Goal: Task Accomplishment & Management: Manage account settings

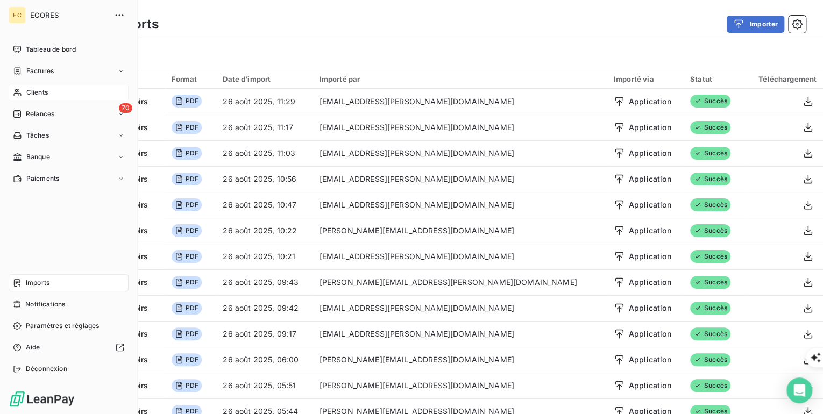
click at [41, 94] on span "Clients" at bounding box center [37, 93] width 22 height 10
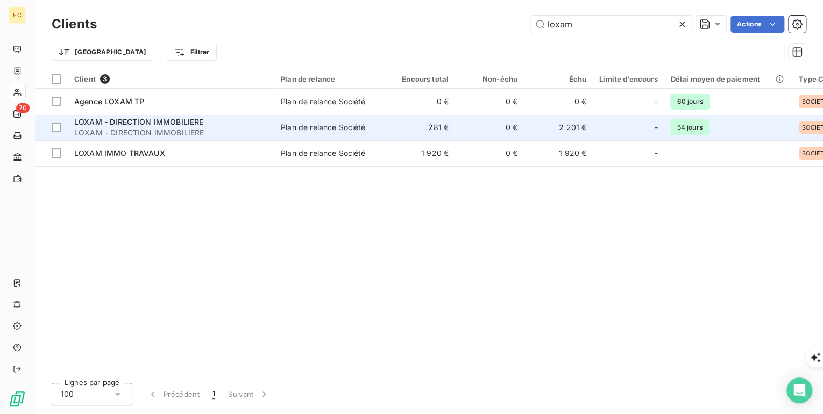
type input "loxam"
click at [158, 124] on span "LOXAM - DIRECTION IMMOBILIERE" at bounding box center [138, 121] width 129 height 9
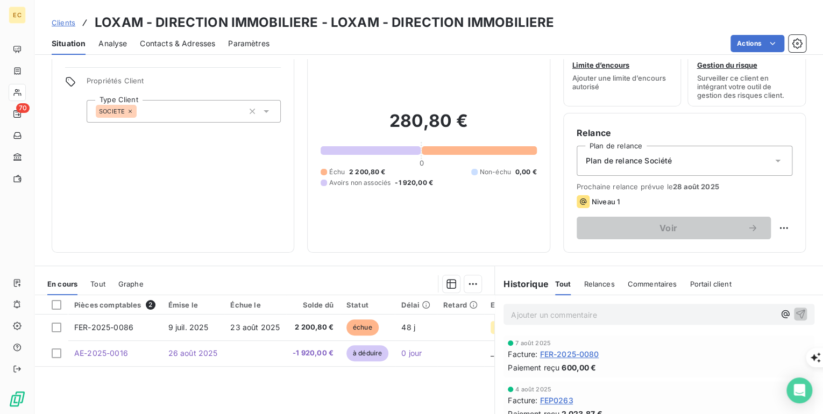
scroll to position [86, 0]
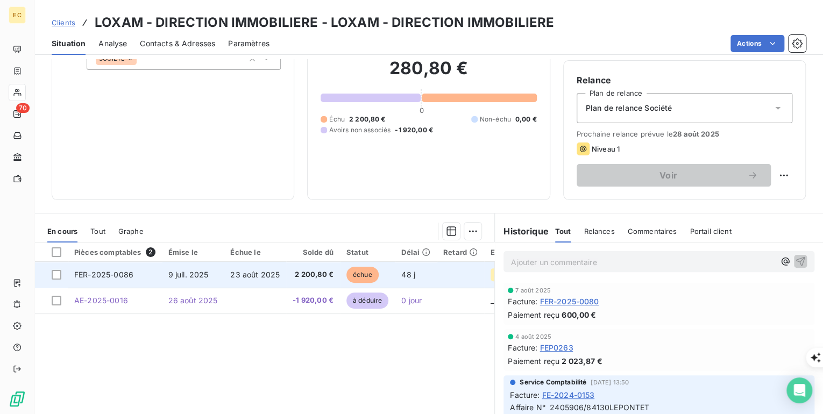
click at [109, 275] on span "FER-2025-0086" at bounding box center [103, 274] width 59 height 9
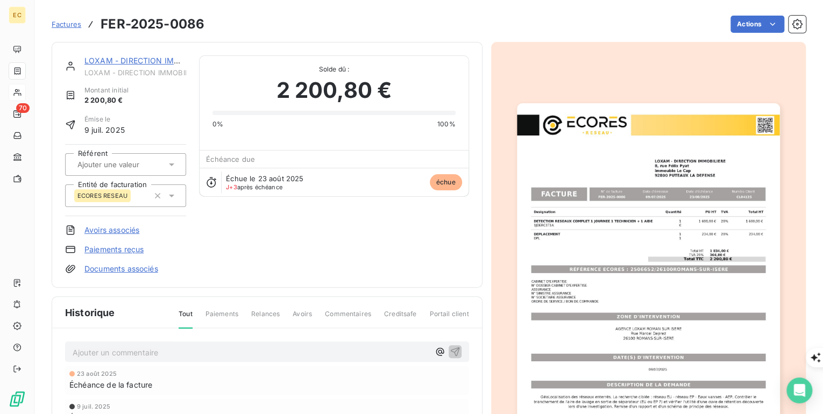
click at [104, 229] on link "Avoirs associés" at bounding box center [111, 230] width 55 height 11
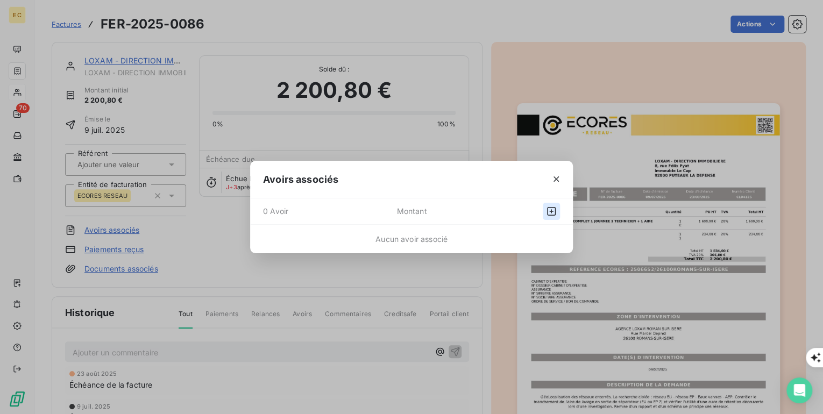
click at [553, 209] on icon "button" at bounding box center [551, 211] width 11 height 11
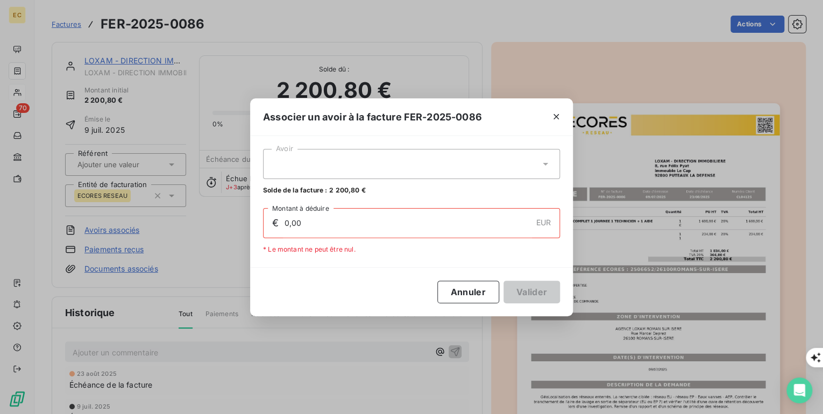
click at [287, 164] on div at bounding box center [411, 164] width 297 height 30
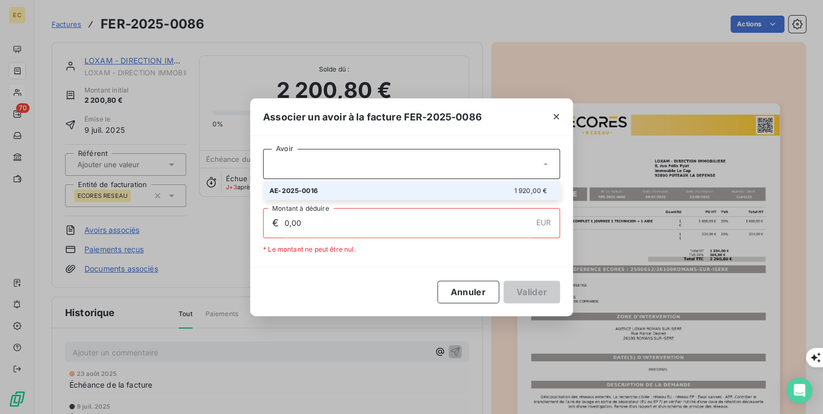
click at [289, 188] on span "AE-2025-0016" at bounding box center [294, 191] width 48 height 8
type input "1 920,00"
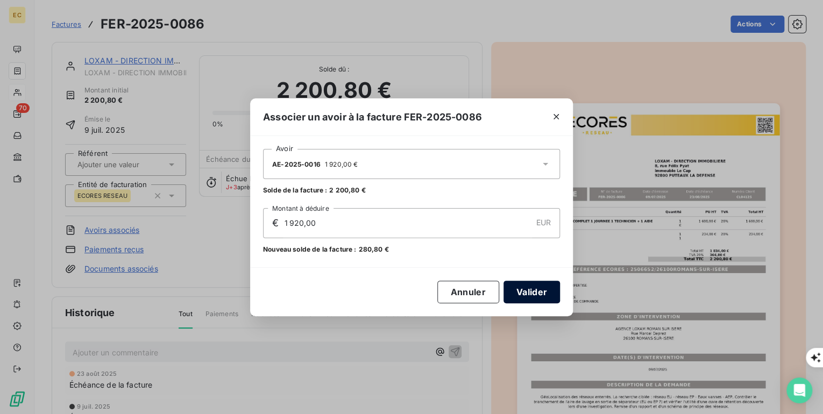
click at [535, 289] on button "Valider" at bounding box center [532, 292] width 56 height 23
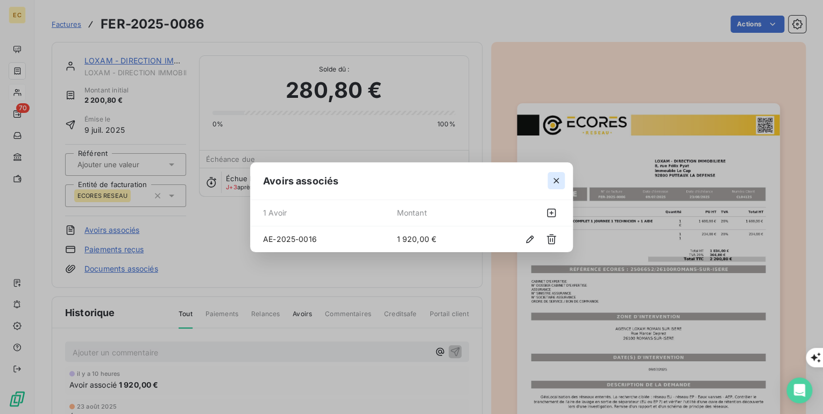
click at [554, 178] on icon "button" at bounding box center [556, 180] width 5 height 5
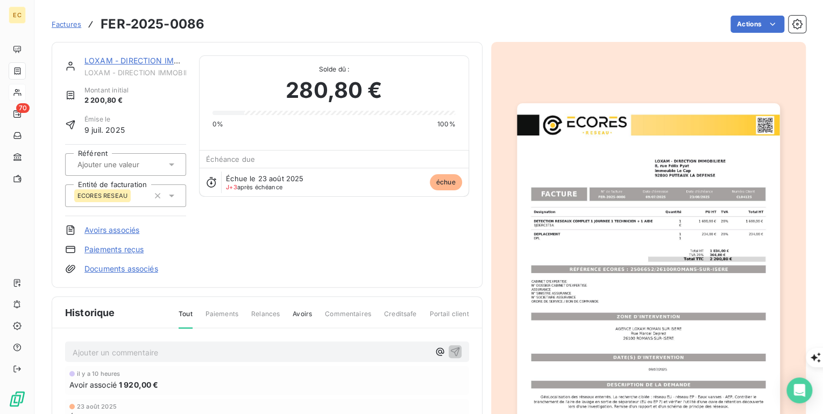
click at [111, 60] on link "LOXAM - DIRECTION IMMOBILIERE" at bounding box center [149, 60] width 130 height 9
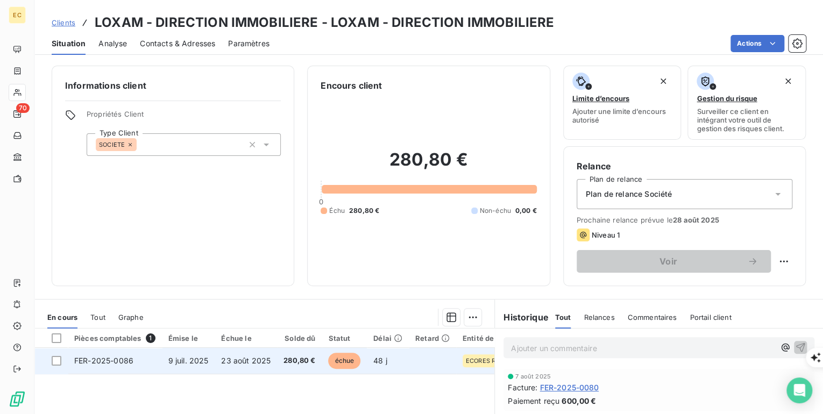
click at [115, 363] on span "FER-2025-0086" at bounding box center [103, 360] width 59 height 9
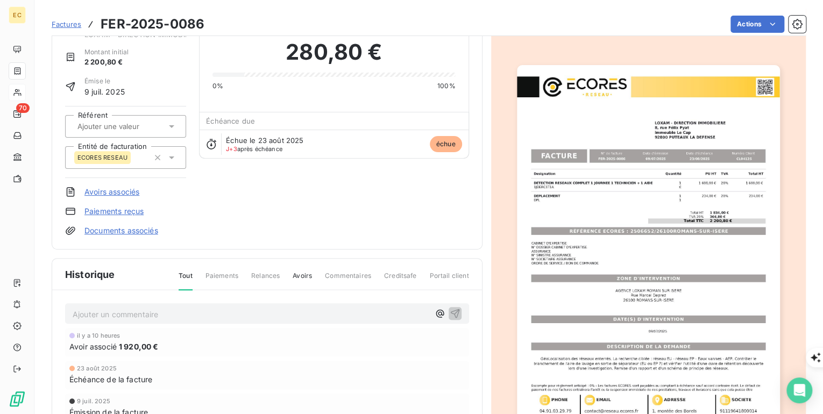
scroll to position [44, 0]
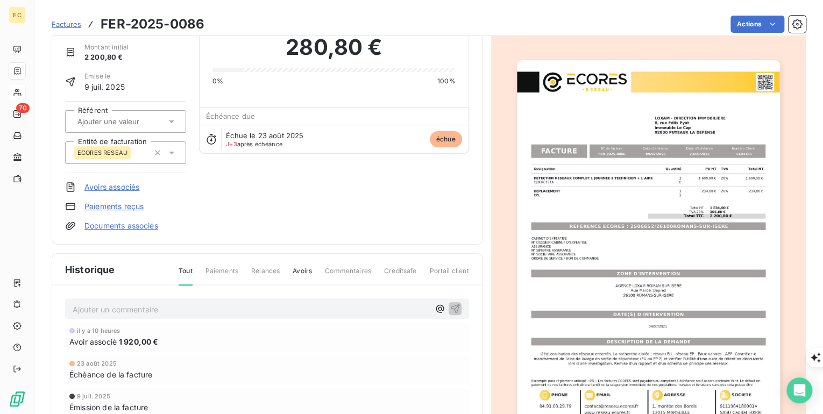
click at [336, 271] on span "Commentaires" at bounding box center [348, 275] width 46 height 18
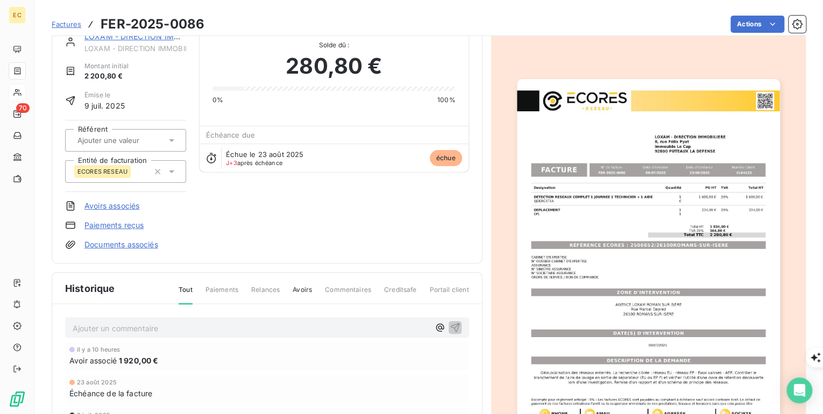
scroll to position [86, 0]
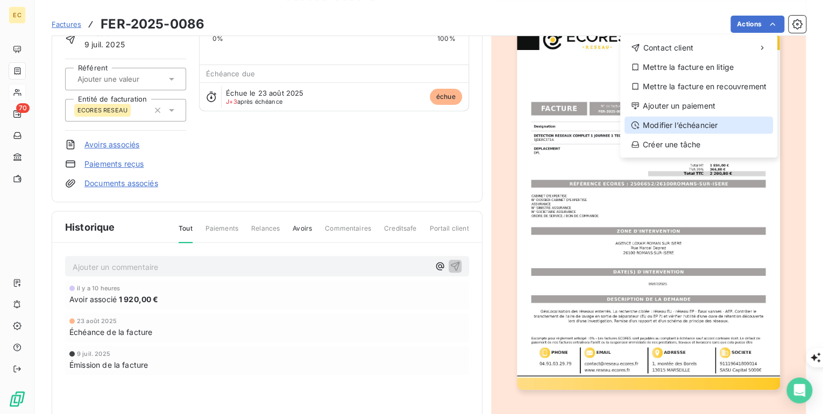
click at [704, 129] on div "Modifier l’échéancier" at bounding box center [699, 125] width 149 height 17
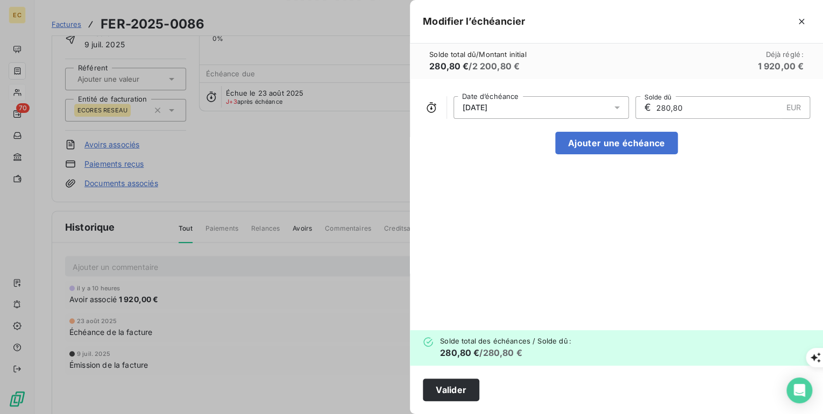
click at [621, 110] on icon at bounding box center [617, 107] width 11 height 11
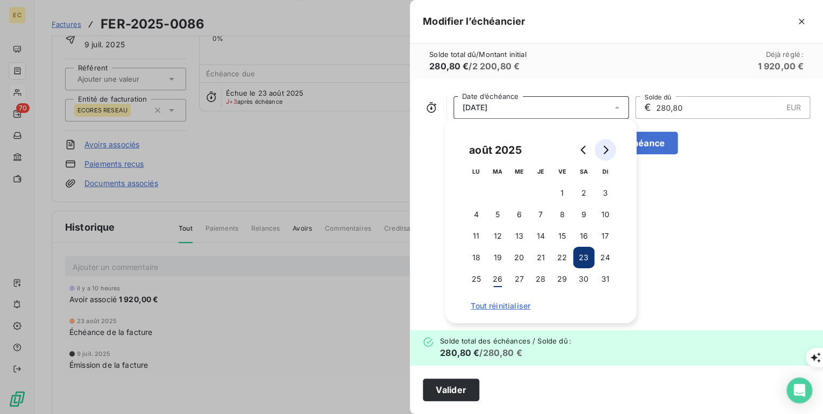
click at [600, 144] on button "Go to next month" at bounding box center [606, 150] width 22 height 22
click at [500, 277] on button "30" at bounding box center [498, 279] width 22 height 22
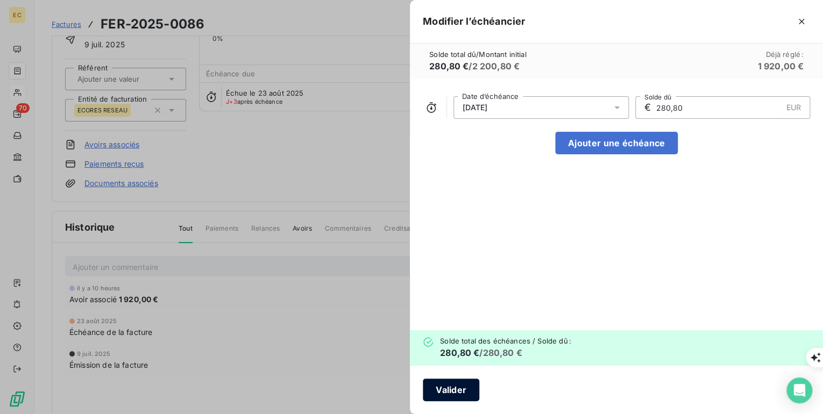
click at [462, 390] on button "Valider" at bounding box center [451, 390] width 56 height 23
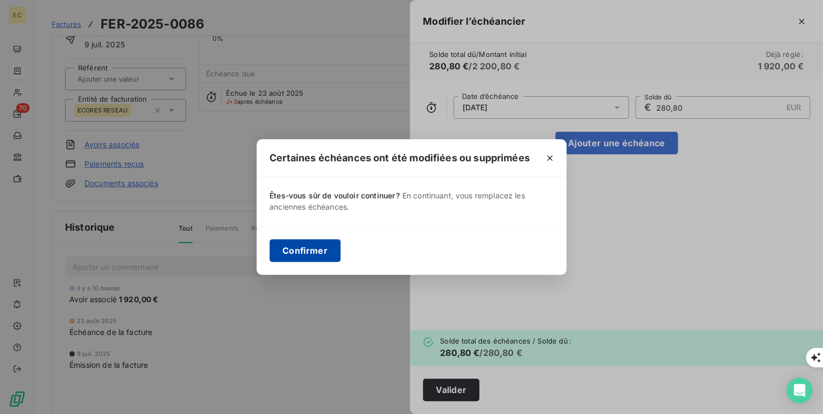
click at [308, 250] on button "Confirmer" at bounding box center [305, 250] width 71 height 23
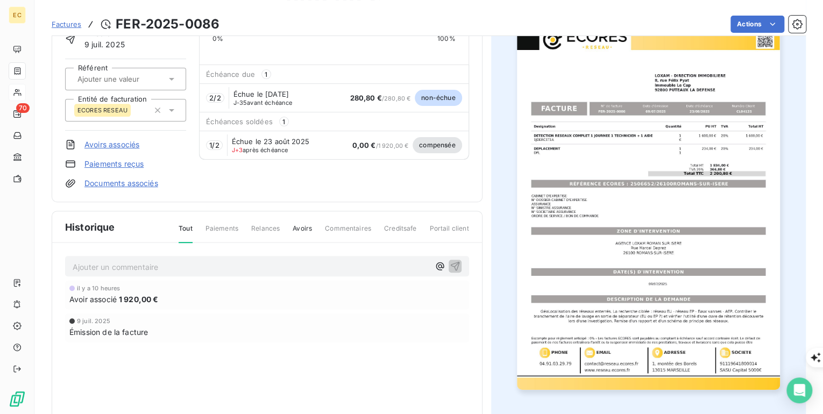
click at [72, 24] on span "Factures" at bounding box center [67, 24] width 30 height 9
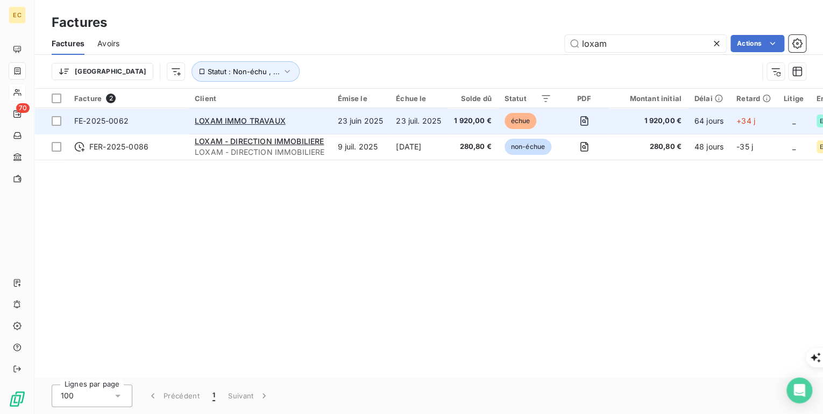
type input "loxam"
click at [123, 121] on span "FE-2025-0062" at bounding box center [101, 120] width 54 height 9
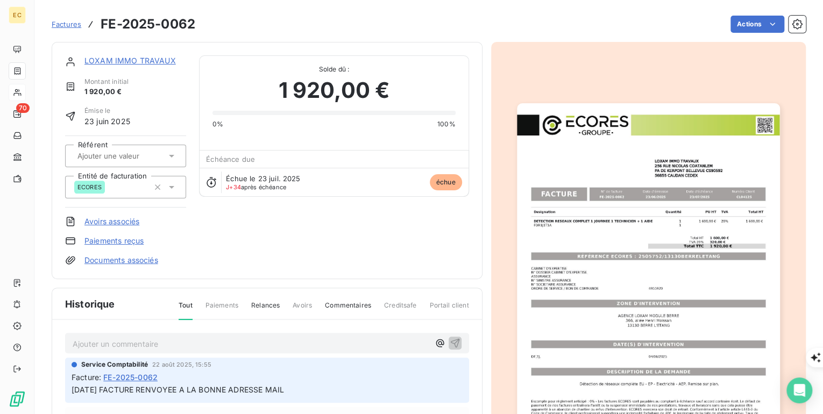
click at [71, 24] on span "Factures" at bounding box center [67, 24] width 30 height 9
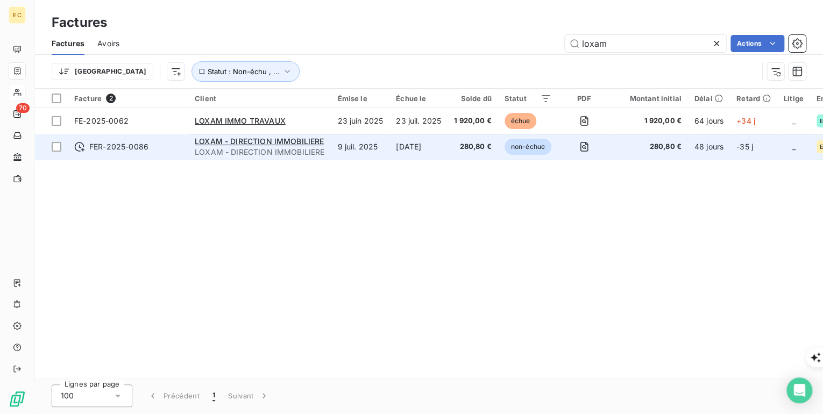
click at [166, 144] on span "FER-2025-0086" at bounding box center [128, 147] width 108 height 11
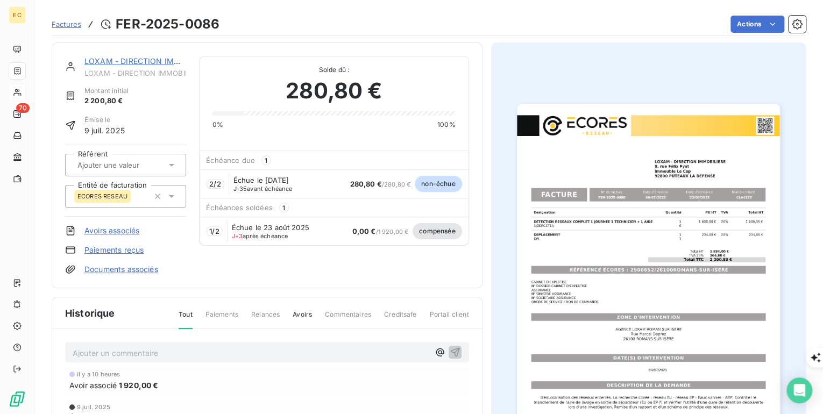
click at [118, 58] on link "LOXAM - DIRECTION IMMOBILIERE" at bounding box center [149, 60] width 130 height 9
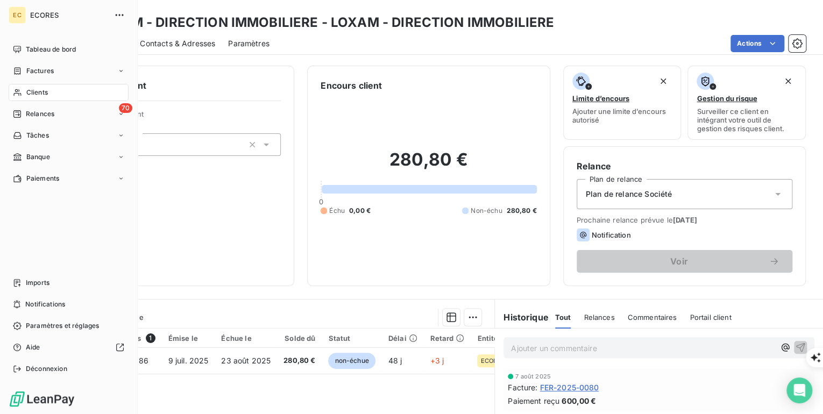
drag, startPoint x: 37, startPoint y: 68, endPoint x: 111, endPoint y: 80, distance: 75.6
click at [37, 68] on span "Factures" at bounding box center [39, 71] width 27 height 10
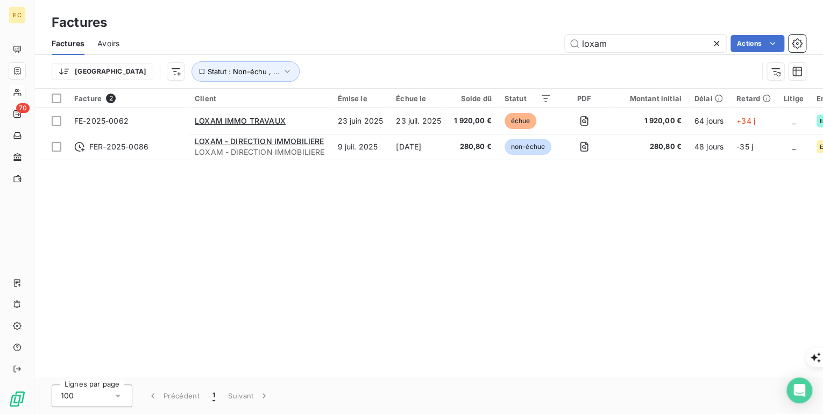
drag, startPoint x: 610, startPoint y: 43, endPoint x: 515, endPoint y: 45, distance: 94.7
click at [515, 45] on div "loxam Actions" at bounding box center [469, 43] width 674 height 17
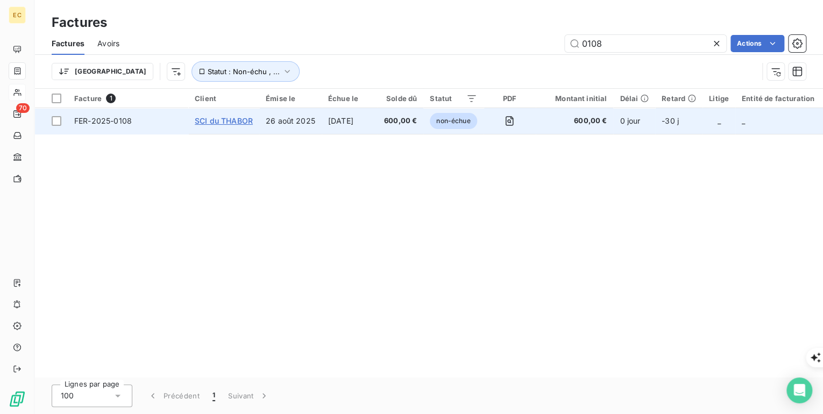
type input "0108"
click at [234, 118] on span "SCI du THABOR" at bounding box center [224, 120] width 58 height 9
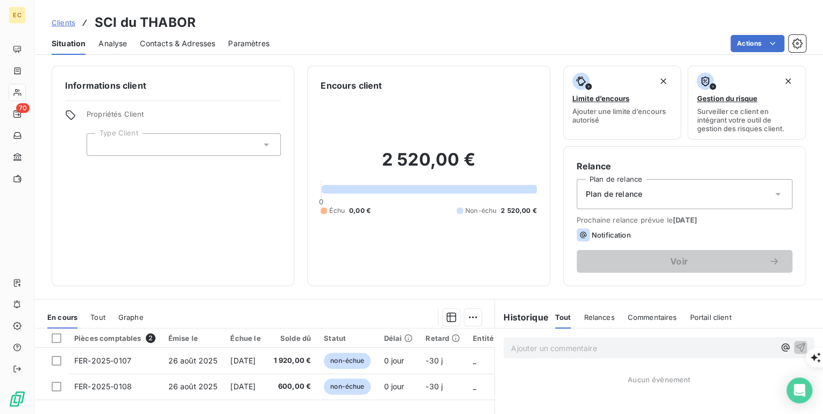
click at [64, 22] on span "Clients" at bounding box center [64, 22] width 24 height 9
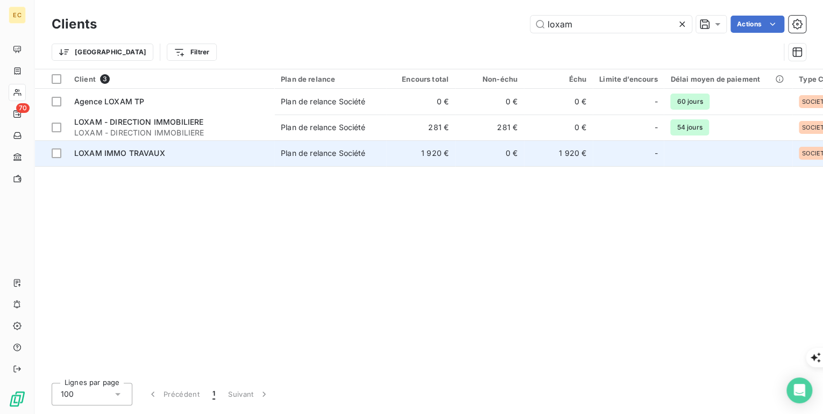
click at [133, 154] on span "LOXAM IMMO TRAVAUX" at bounding box center [119, 153] width 91 height 9
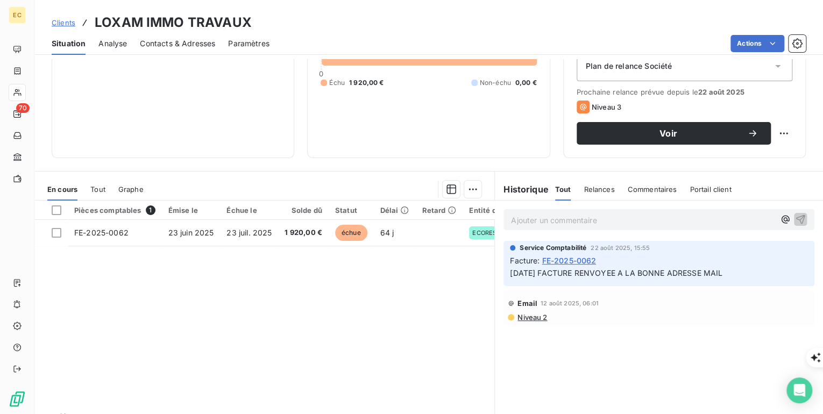
scroll to position [129, 0]
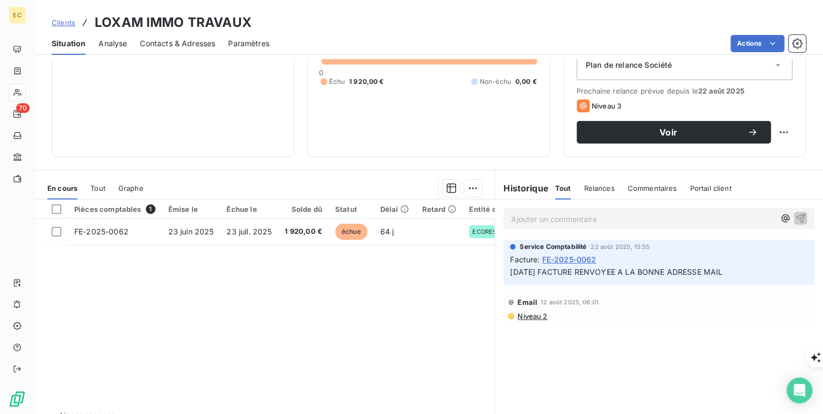
click at [64, 24] on span "Clients" at bounding box center [64, 22] width 24 height 9
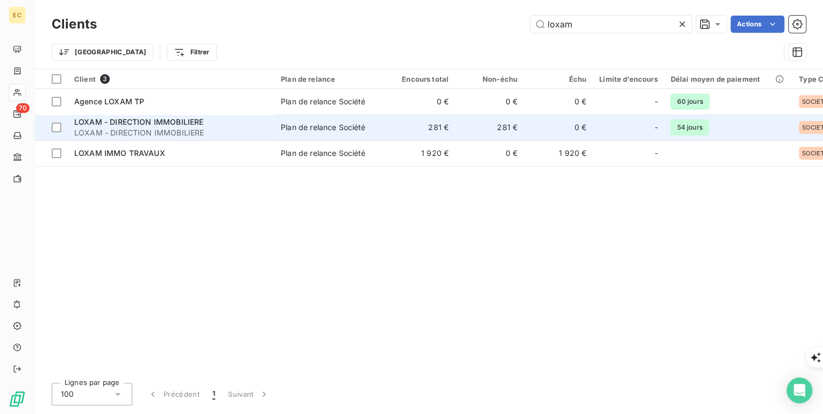
click at [125, 127] on div "LOXAM - DIRECTION IMMOBILIERE" at bounding box center [171, 122] width 194 height 11
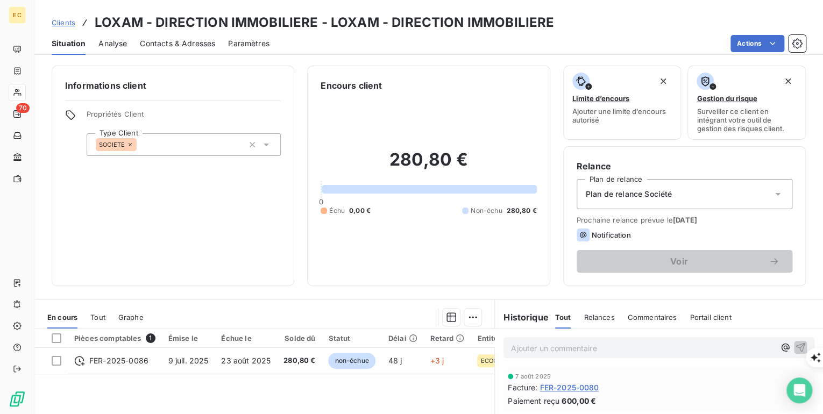
click at [63, 22] on span "Clients" at bounding box center [64, 22] width 24 height 9
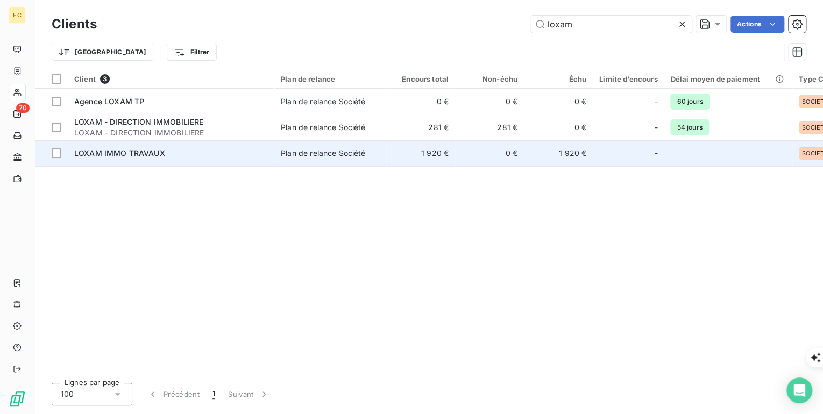
click at [125, 155] on span "LOXAM IMMO TRAVAUX" at bounding box center [119, 153] width 91 height 9
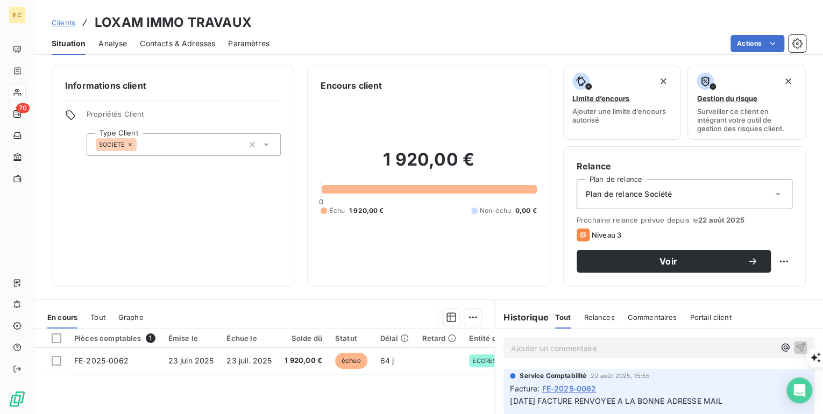
click at [67, 23] on span "Clients" at bounding box center [64, 22] width 24 height 9
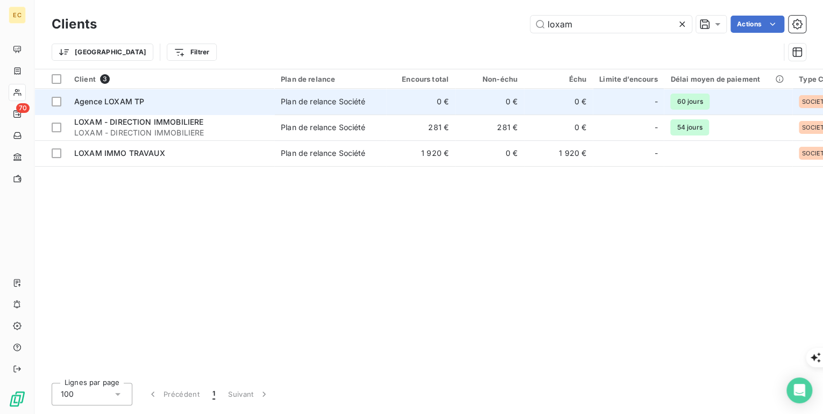
click at [101, 100] on span "Agence LOXAM TP" at bounding box center [109, 101] width 70 height 9
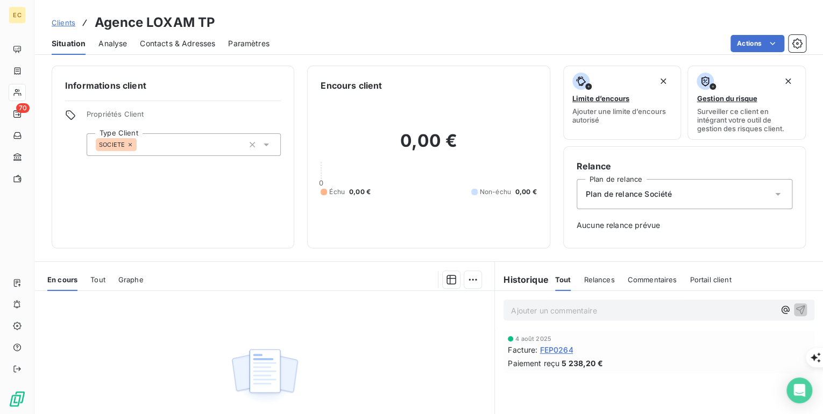
click at [60, 22] on span "Clients" at bounding box center [64, 22] width 24 height 9
